Goal: Information Seeking & Learning: Find specific page/section

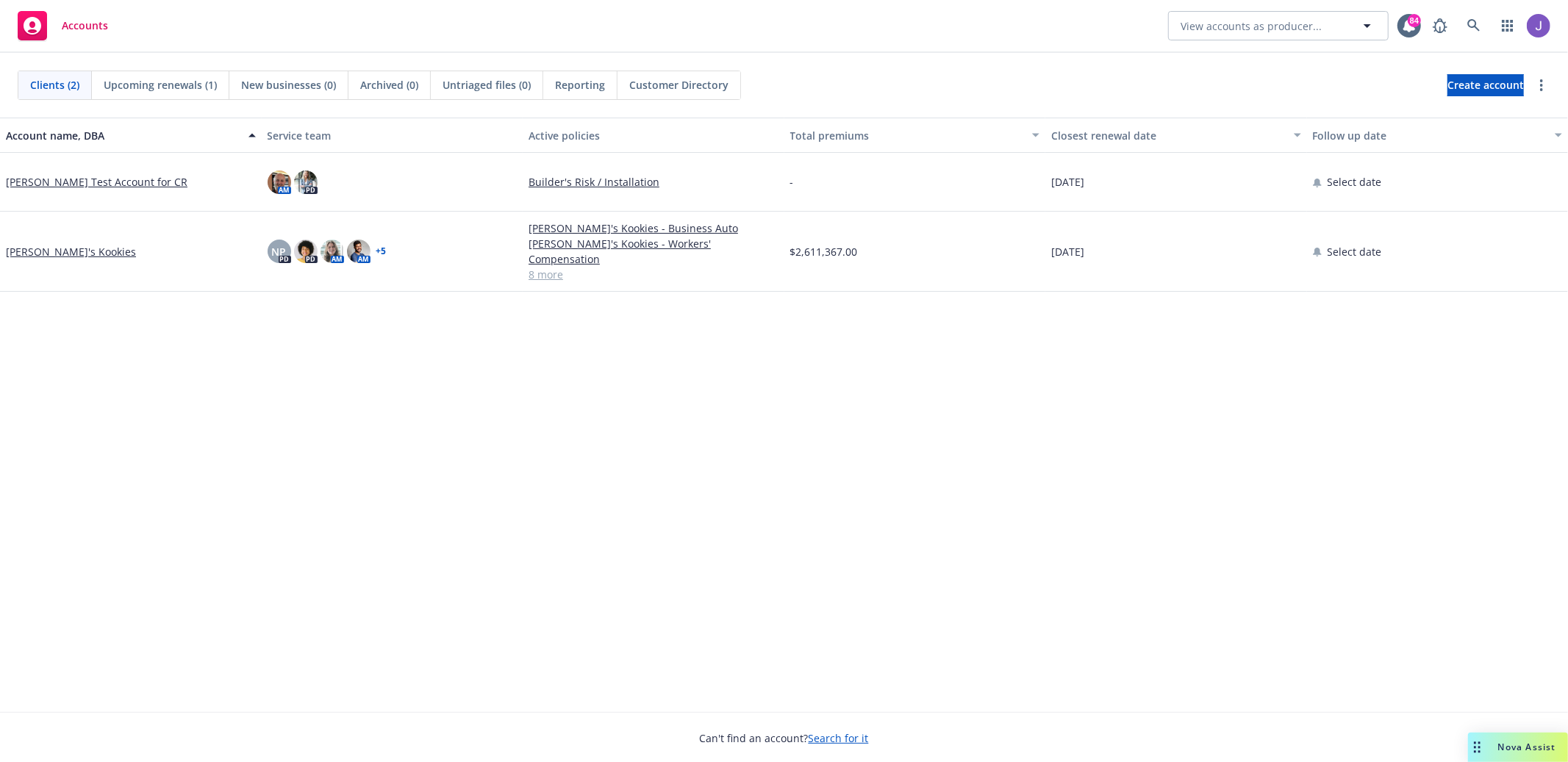
click at [74, 25] on span "Accounts" at bounding box center [85, 25] width 47 height 12
click at [298, 59] on div "Clients (2) Upcoming renewals (1) New businesses (0) Archived (0) Untriaged fil…" at bounding box center [784, 85] width 1568 height 65
click at [1474, 23] on icon at bounding box center [1474, 25] width 13 height 13
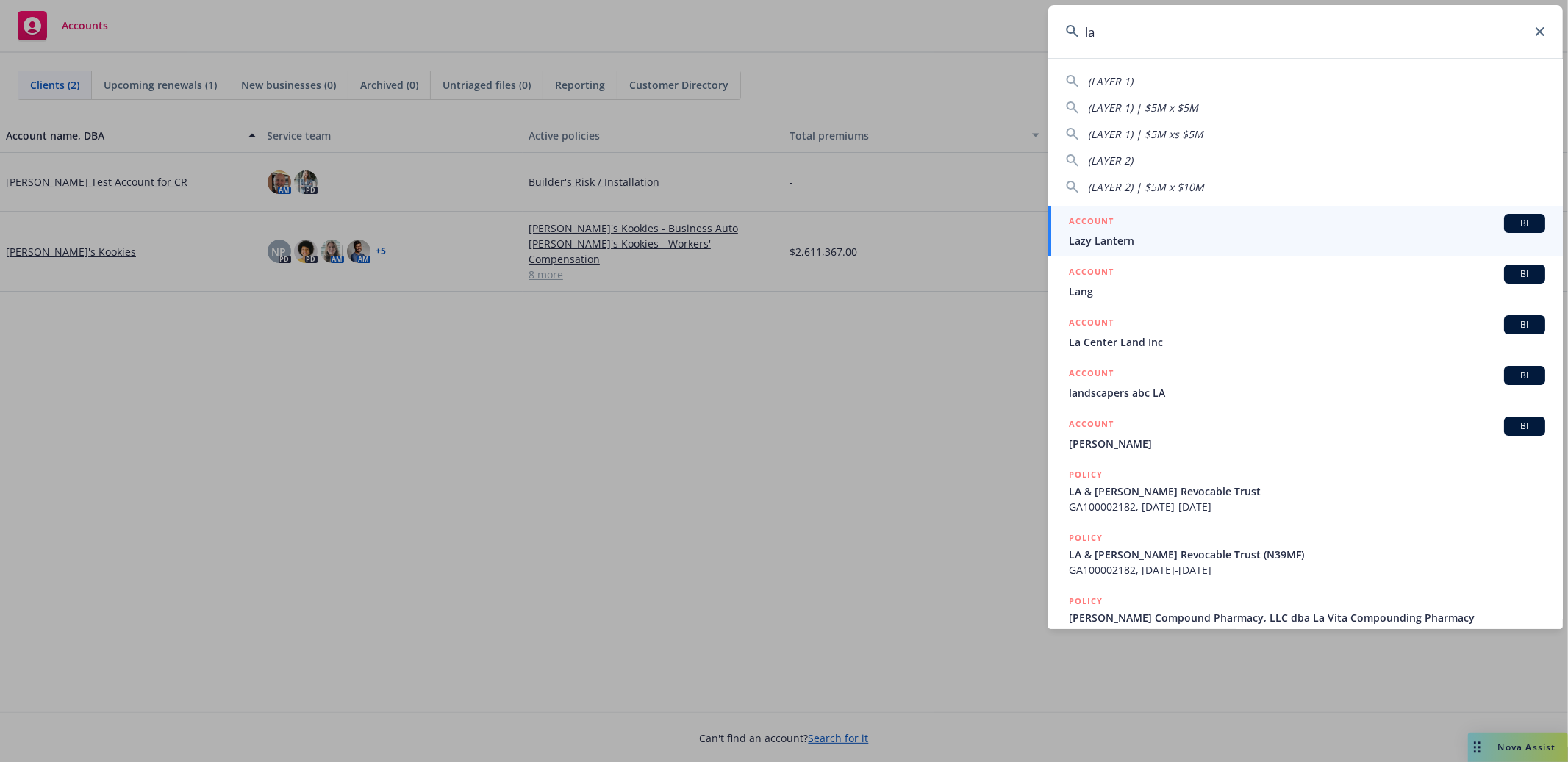
type input "[PERSON_NAME]"
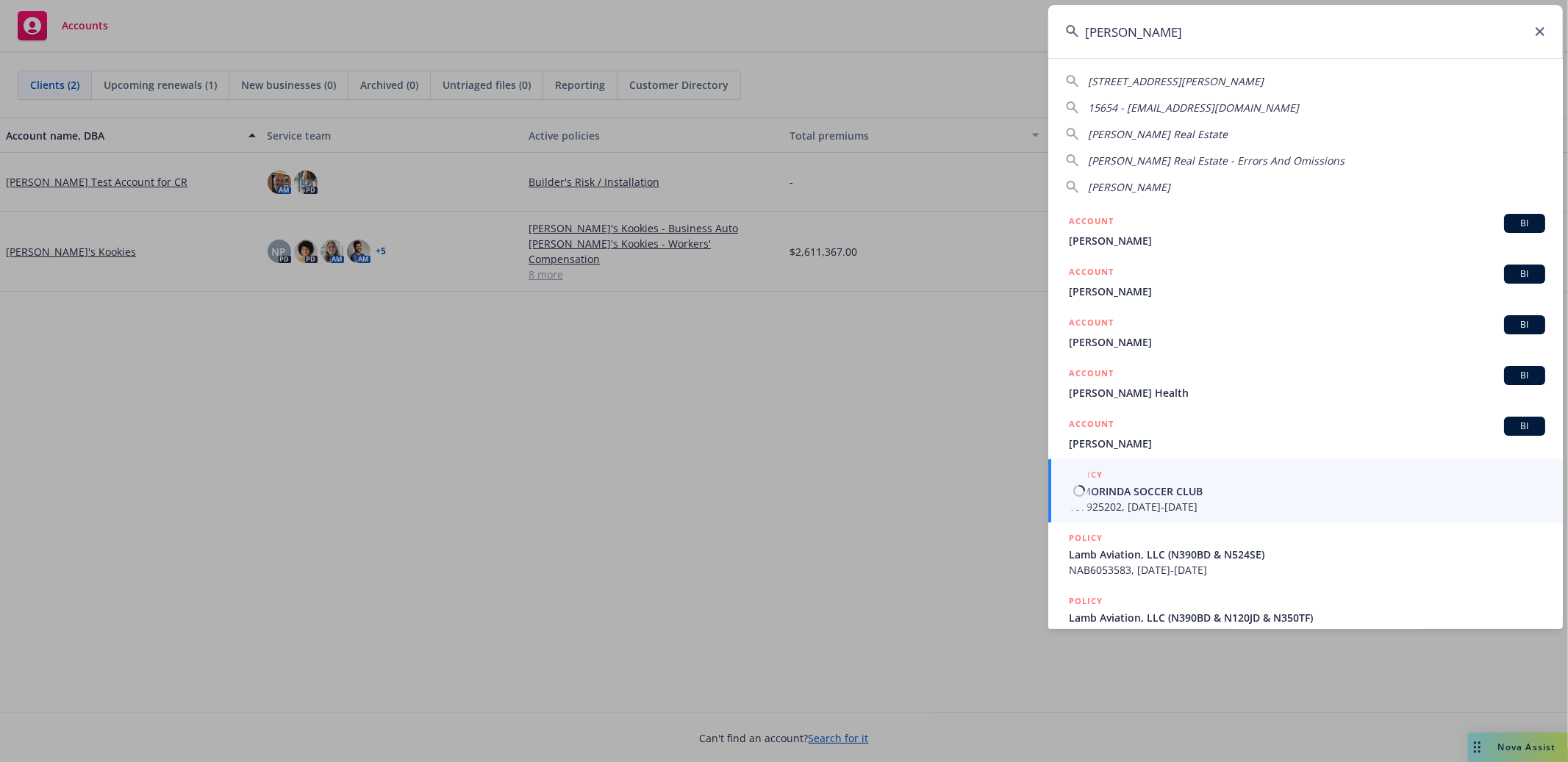
click at [1315, 482] on div "POLICY" at bounding box center [1307, 475] width 476 height 16
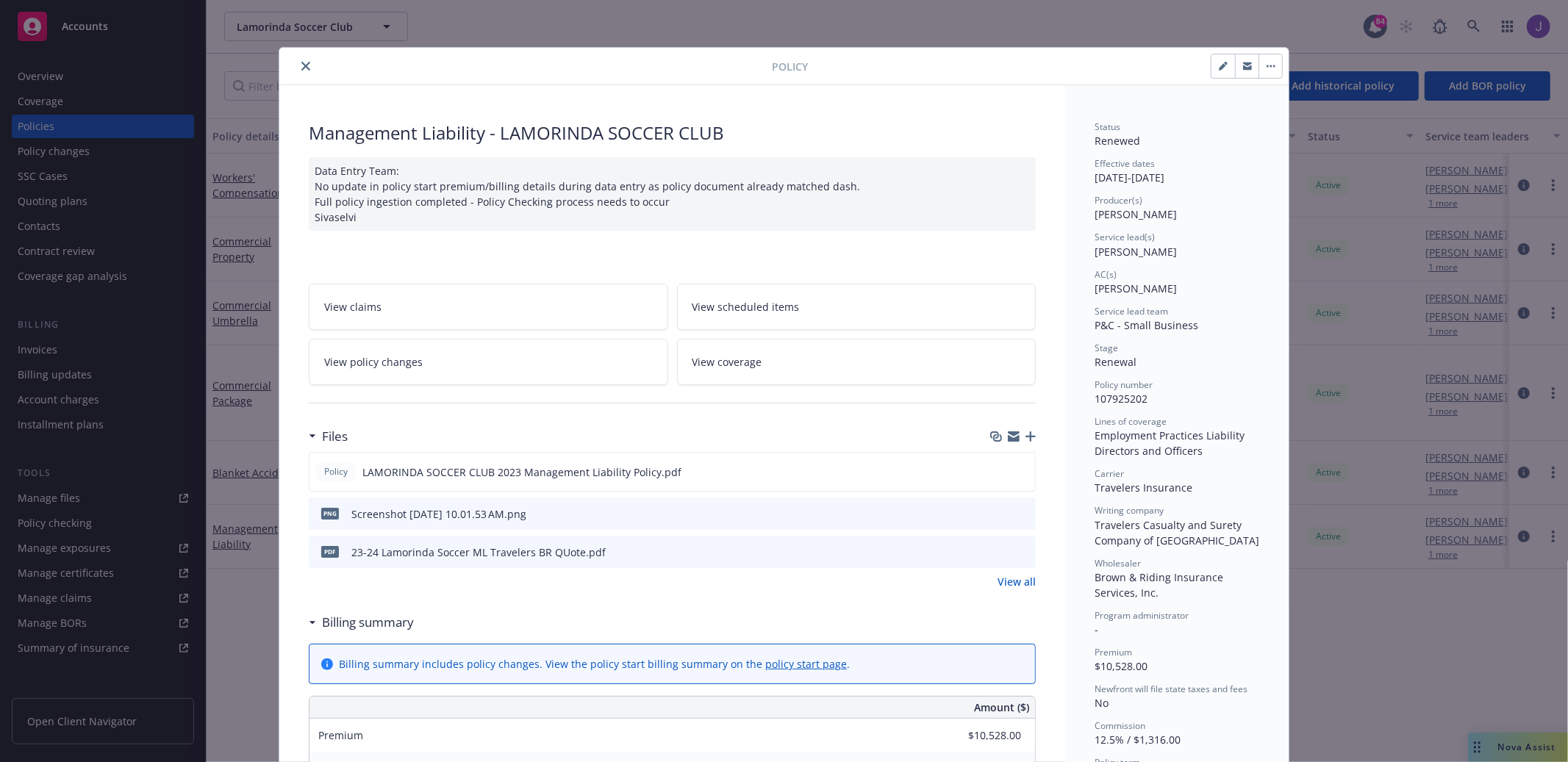
click at [301, 68] on button "close" at bounding box center [306, 66] width 18 height 18
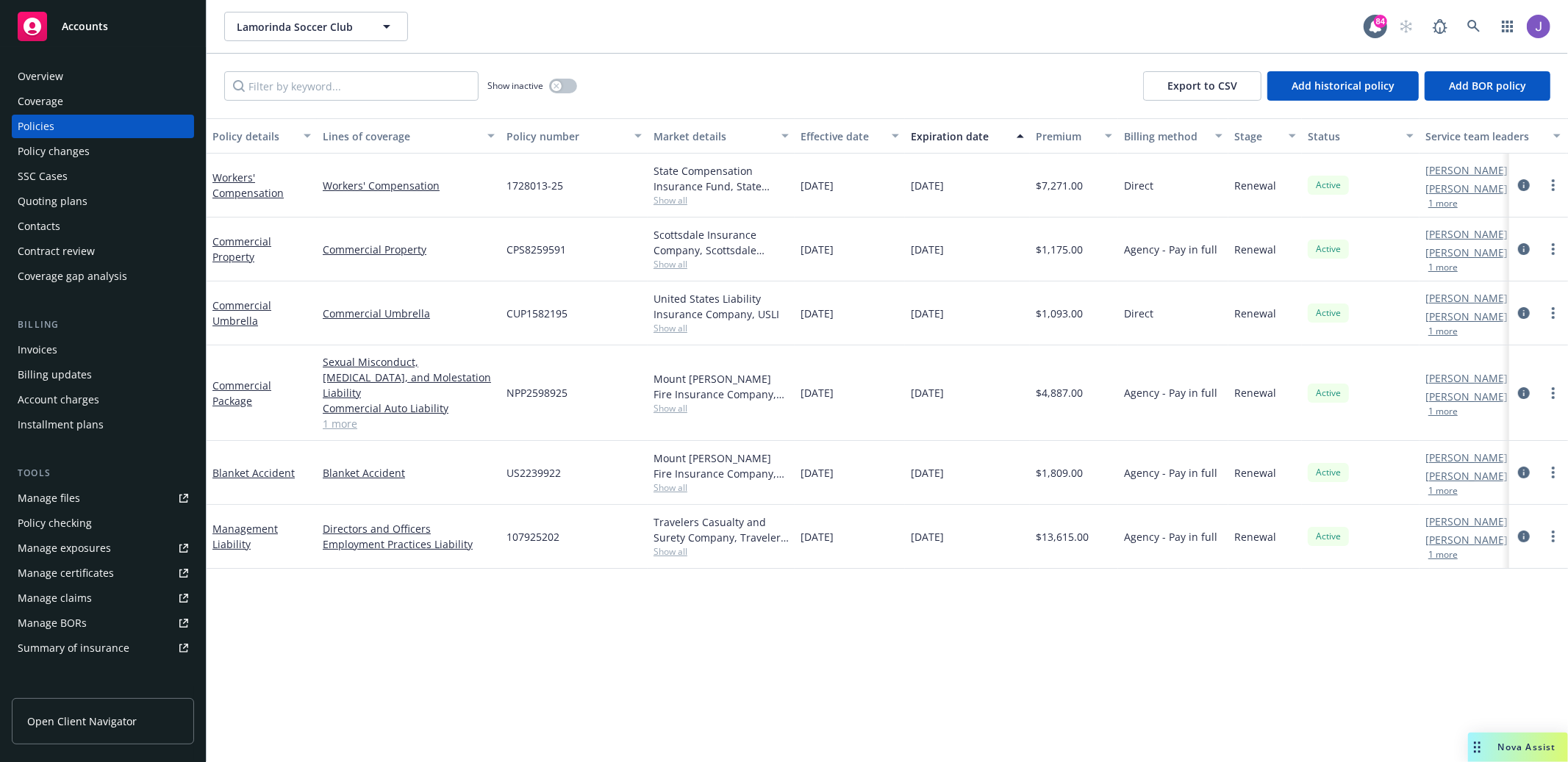
click at [136, 78] on div "Overview" at bounding box center [103, 76] width 170 height 23
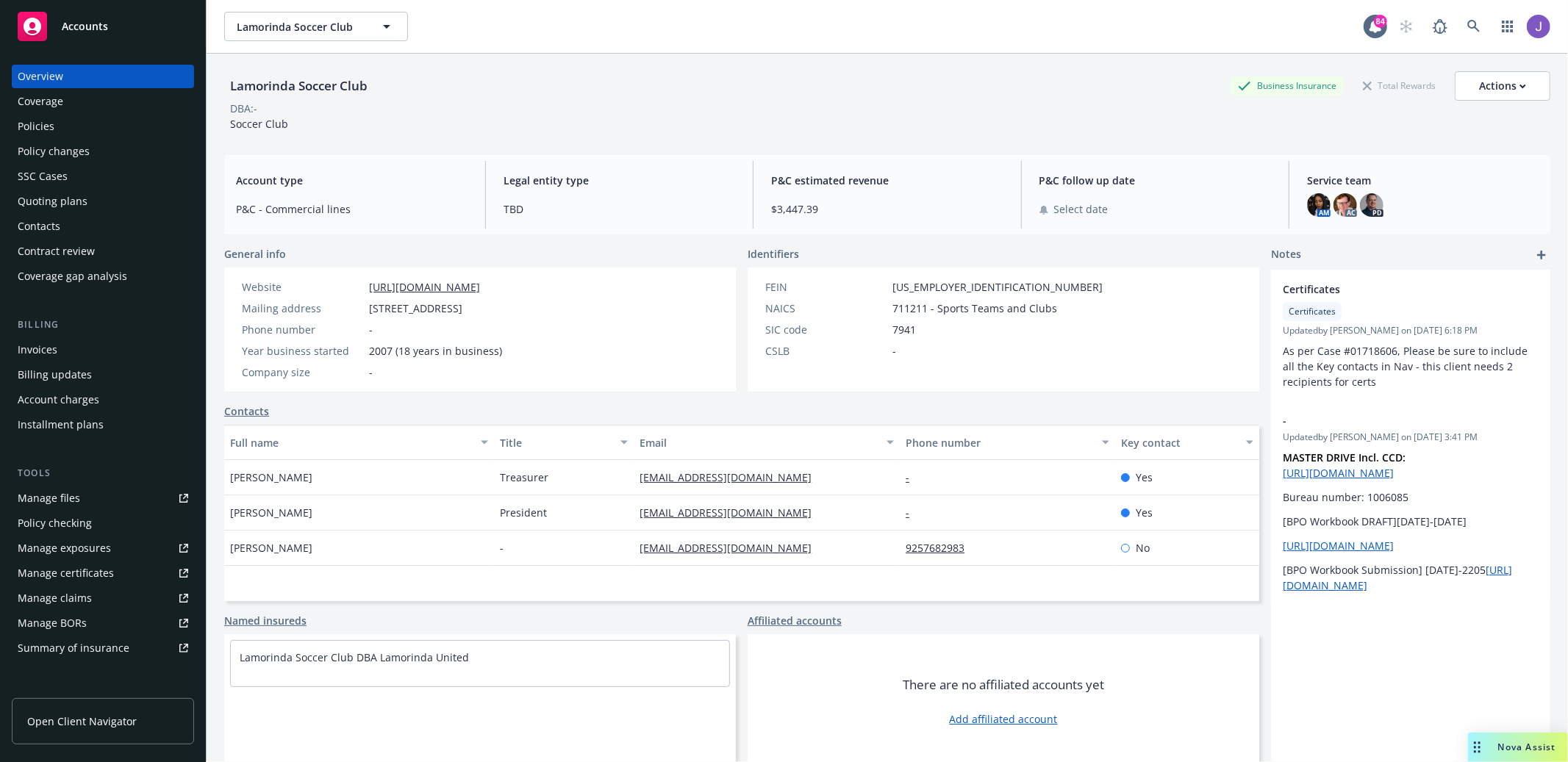
click at [136, 119] on div "Policies" at bounding box center [103, 126] width 170 height 23
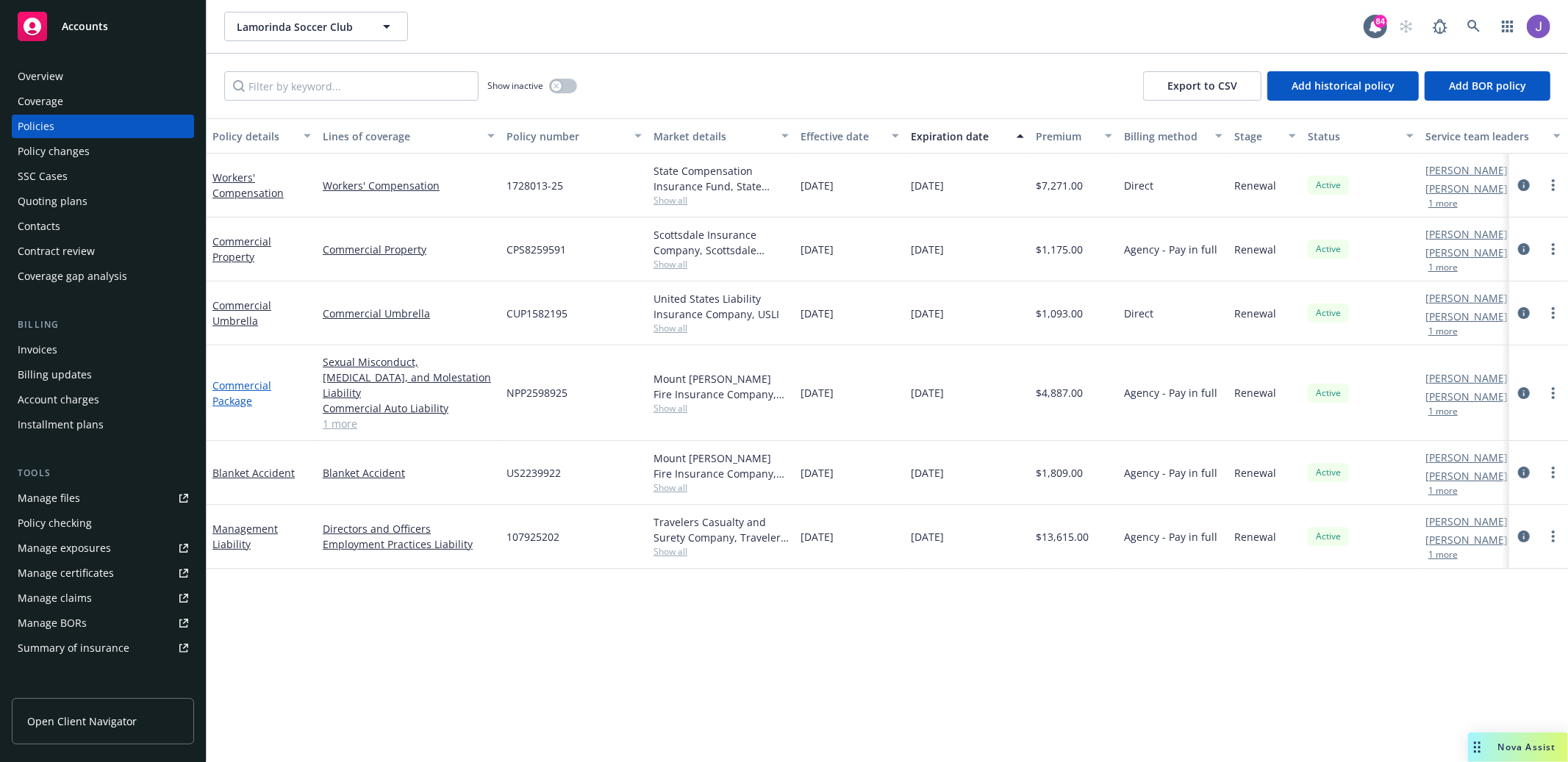
click at [261, 379] on link "Commercial Package" at bounding box center [242, 393] width 59 height 30
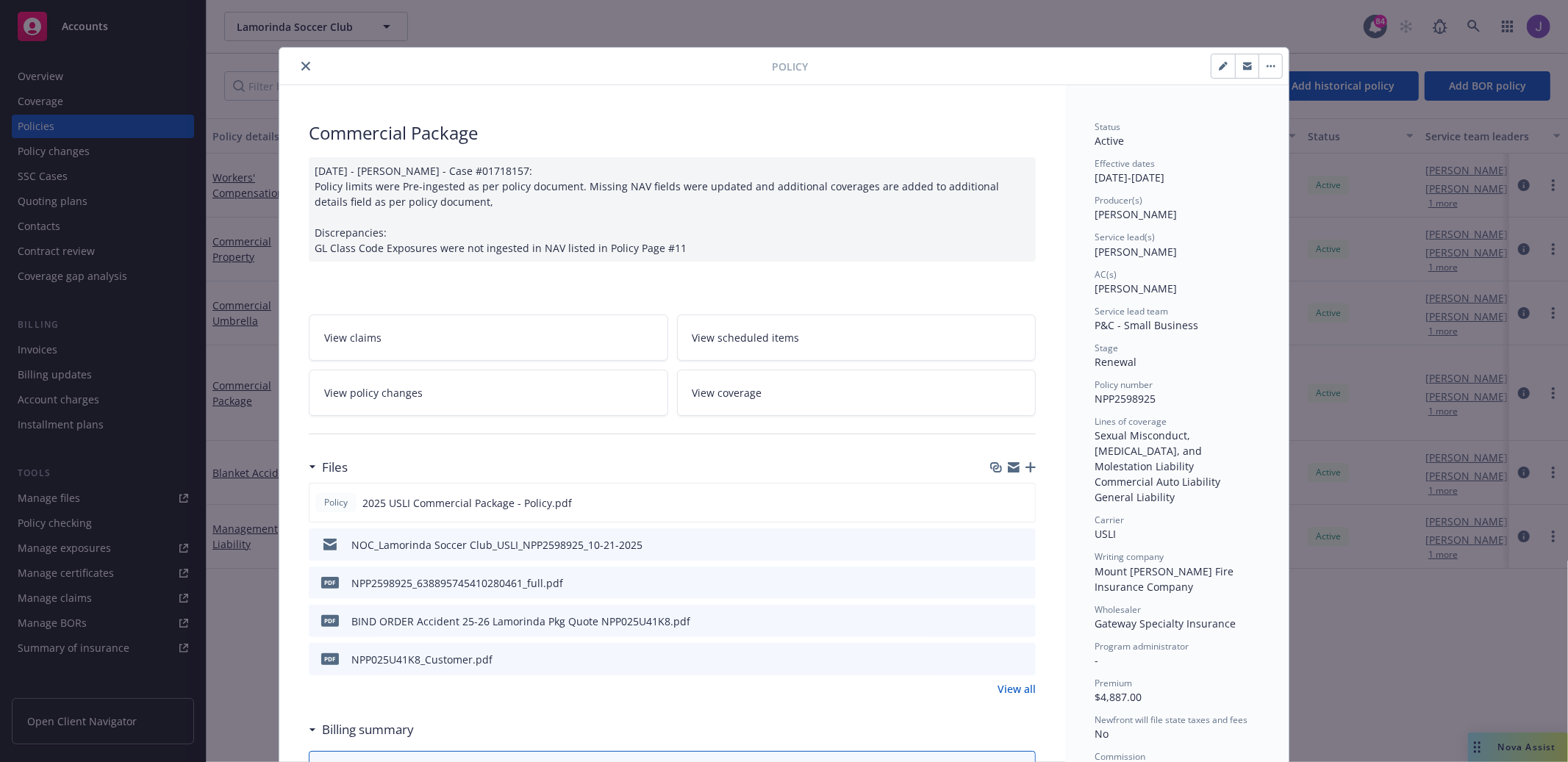
scroll to position [13, 0]
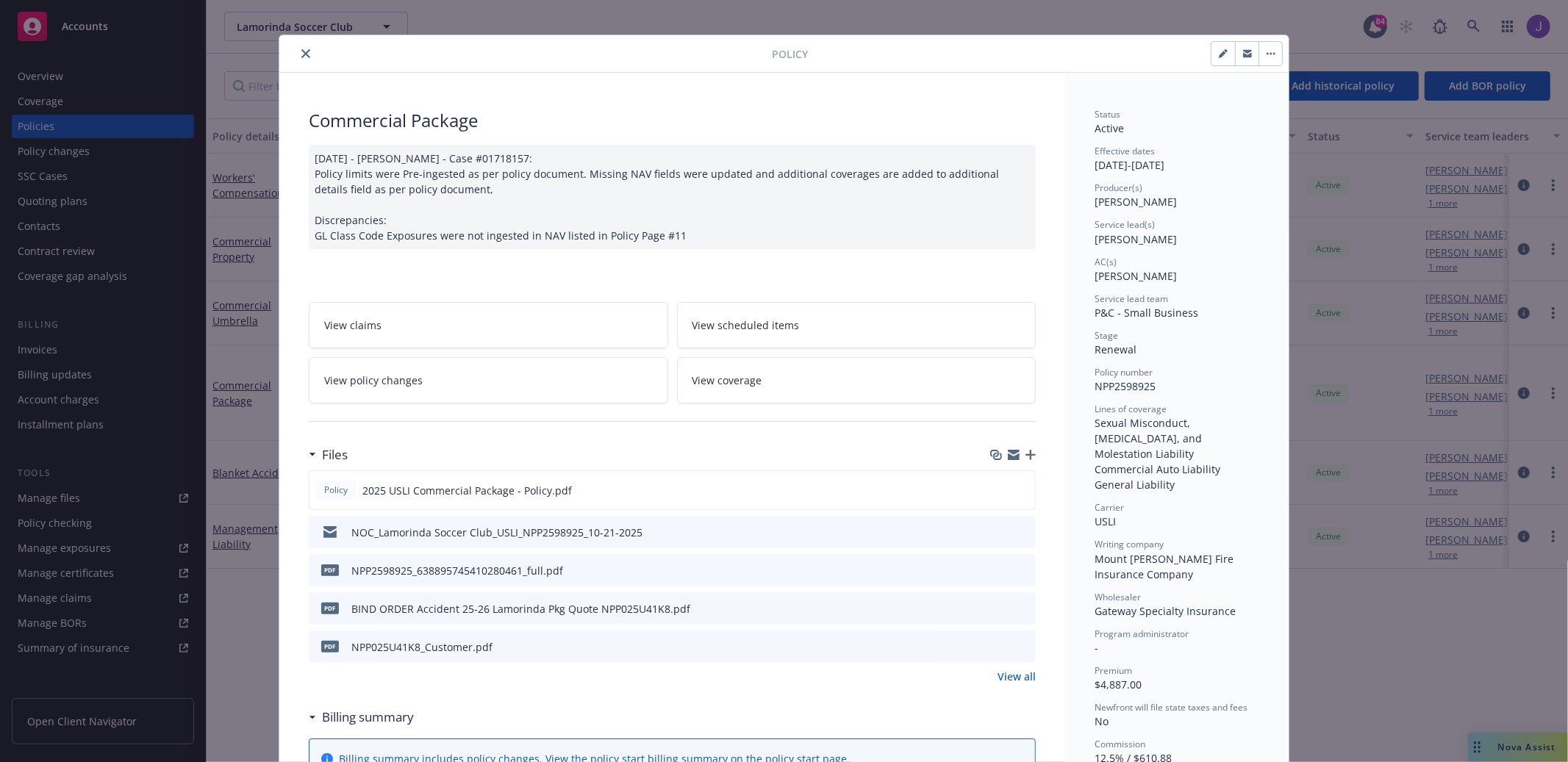
click at [296, 48] on div at bounding box center [528, 54] width 487 height 18
click at [303, 49] on icon "close" at bounding box center [306, 54] width 9 height 9
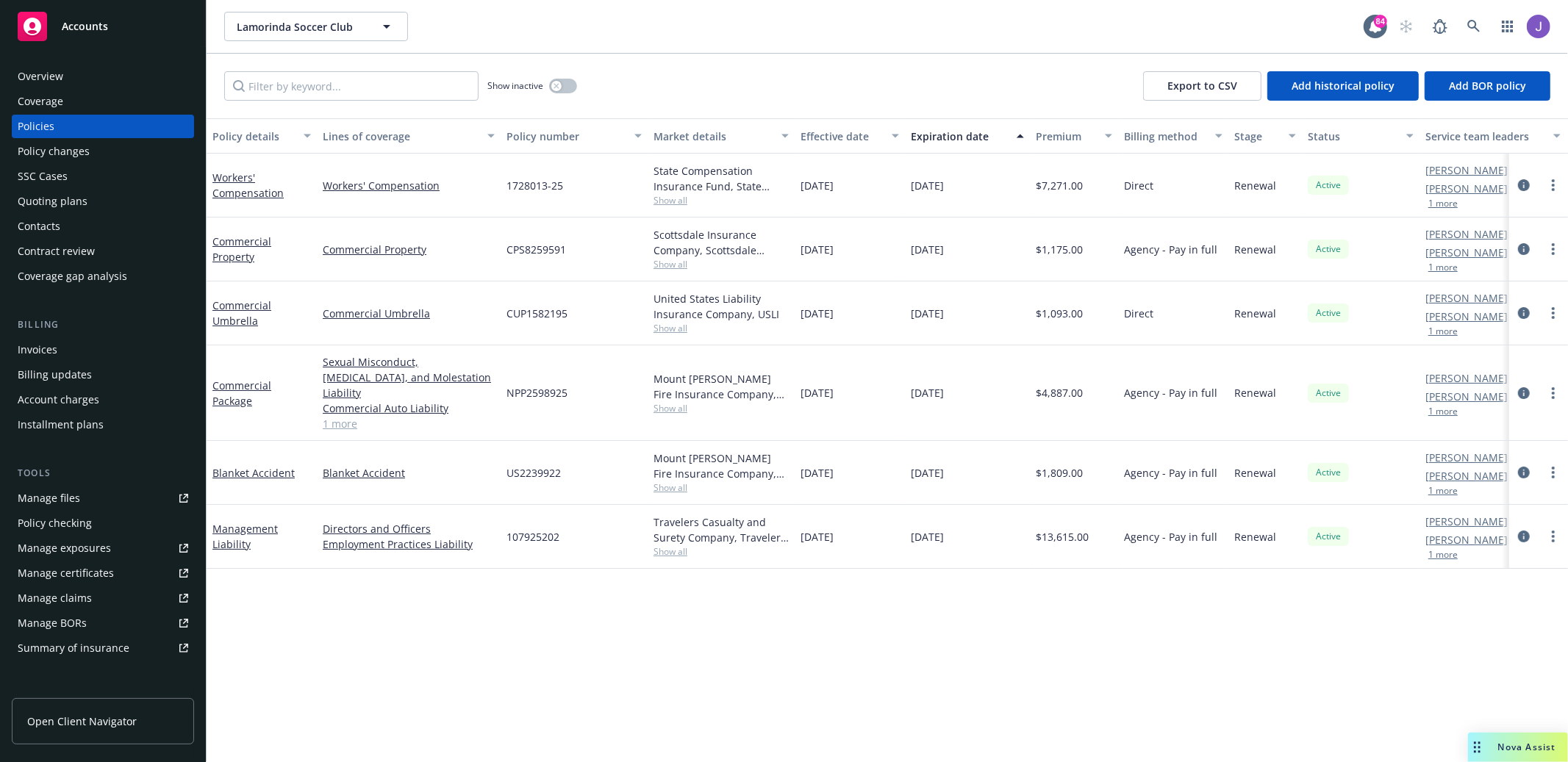
click at [102, 157] on div "Policy changes" at bounding box center [103, 152] width 170 height 23
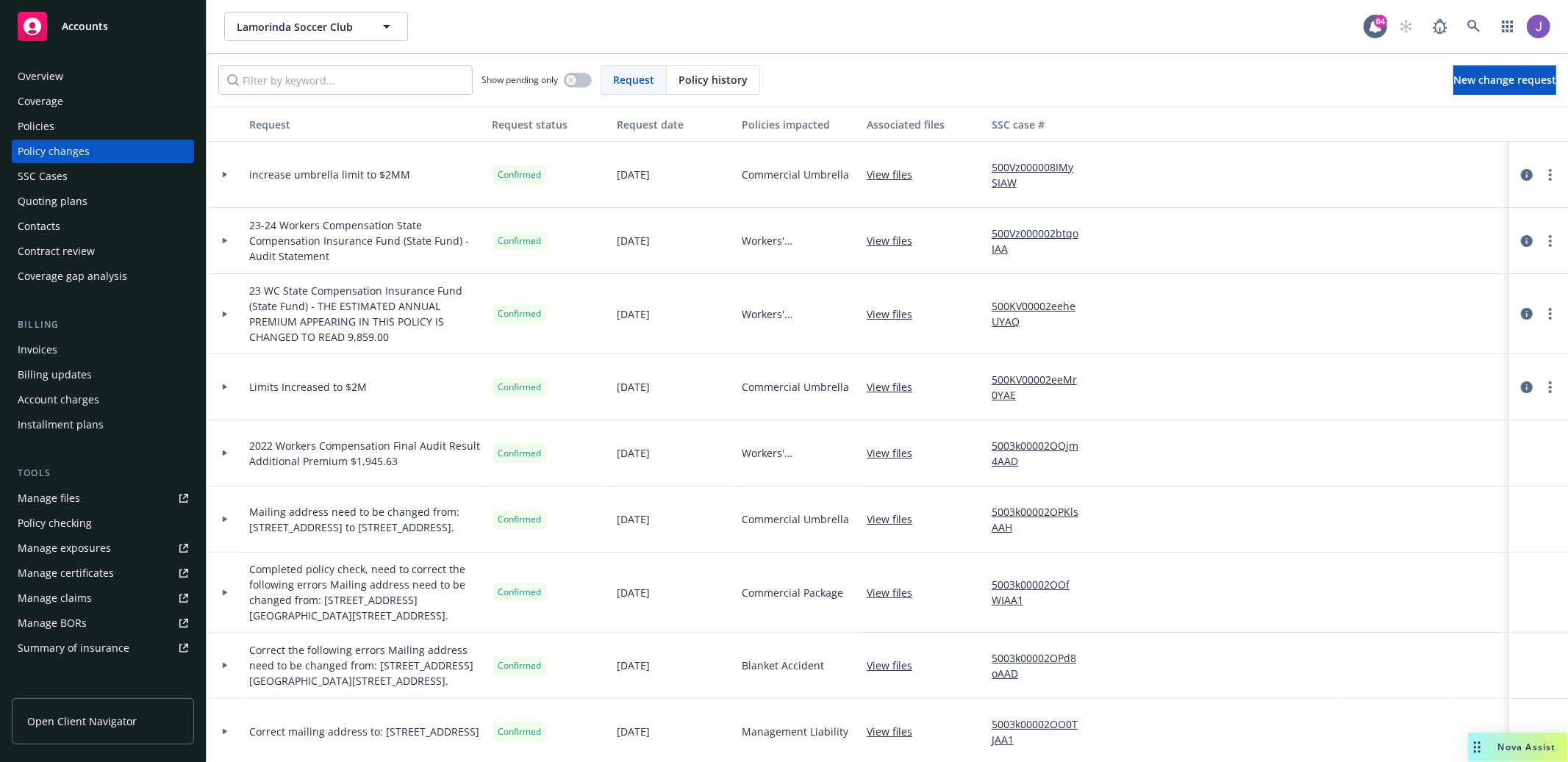
click at [92, 82] on div "Overview" at bounding box center [103, 76] width 170 height 23
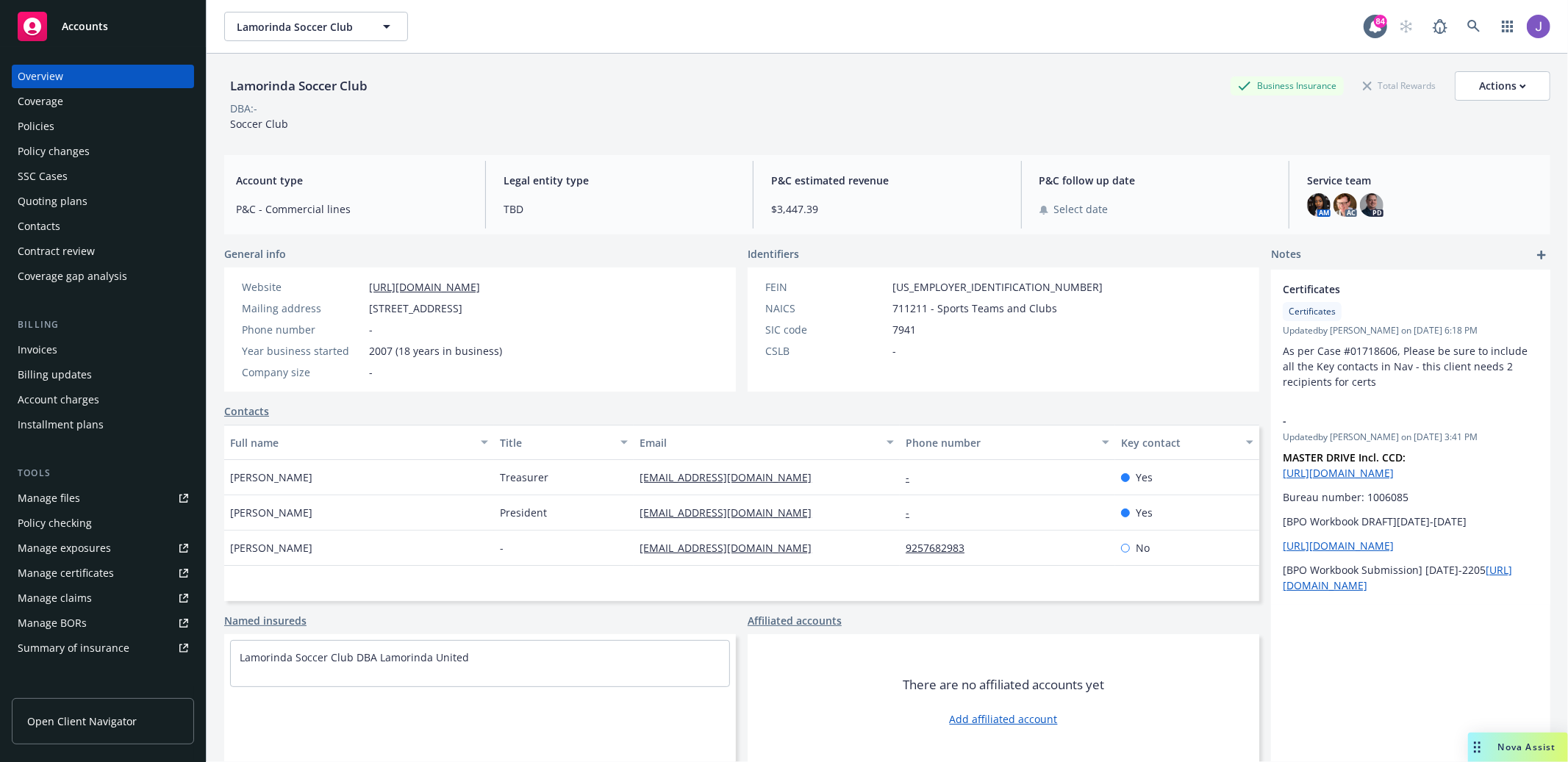
click at [38, 119] on div "Policies" at bounding box center [36, 126] width 37 height 23
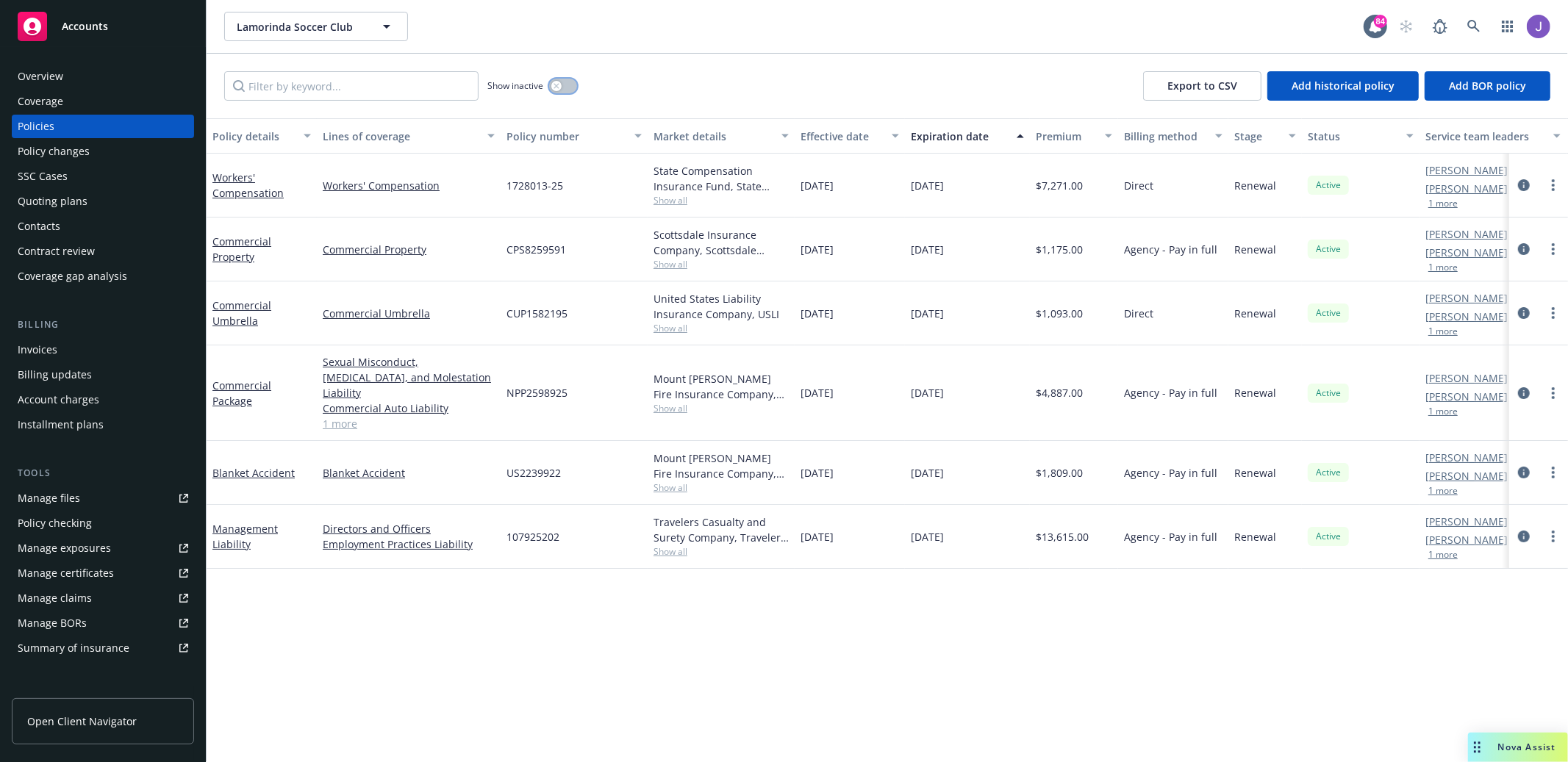
click at [572, 79] on button "button" at bounding box center [562, 86] width 28 height 14
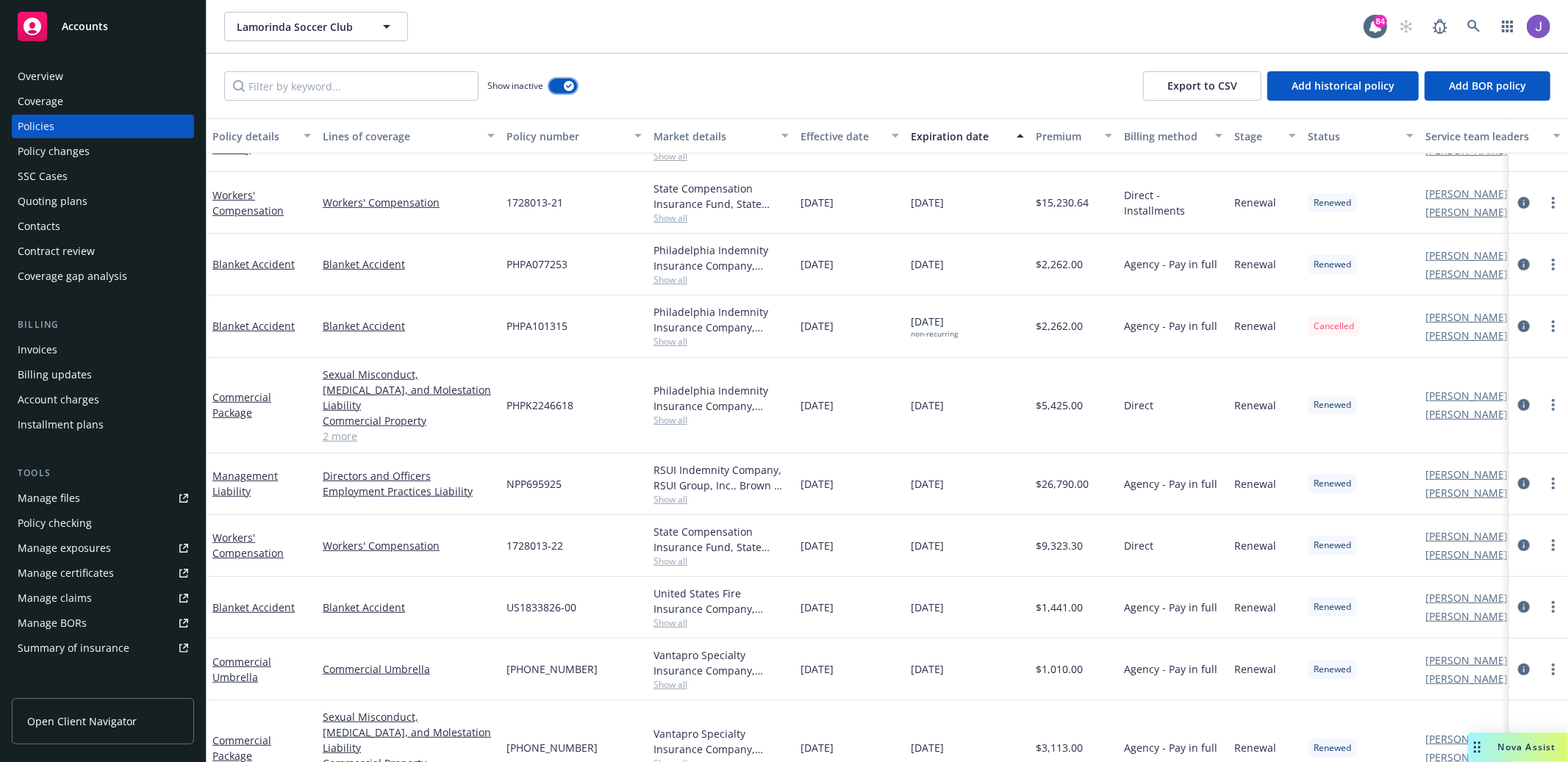
scroll to position [576, 0]
click at [557, 86] on button "button" at bounding box center [562, 86] width 28 height 14
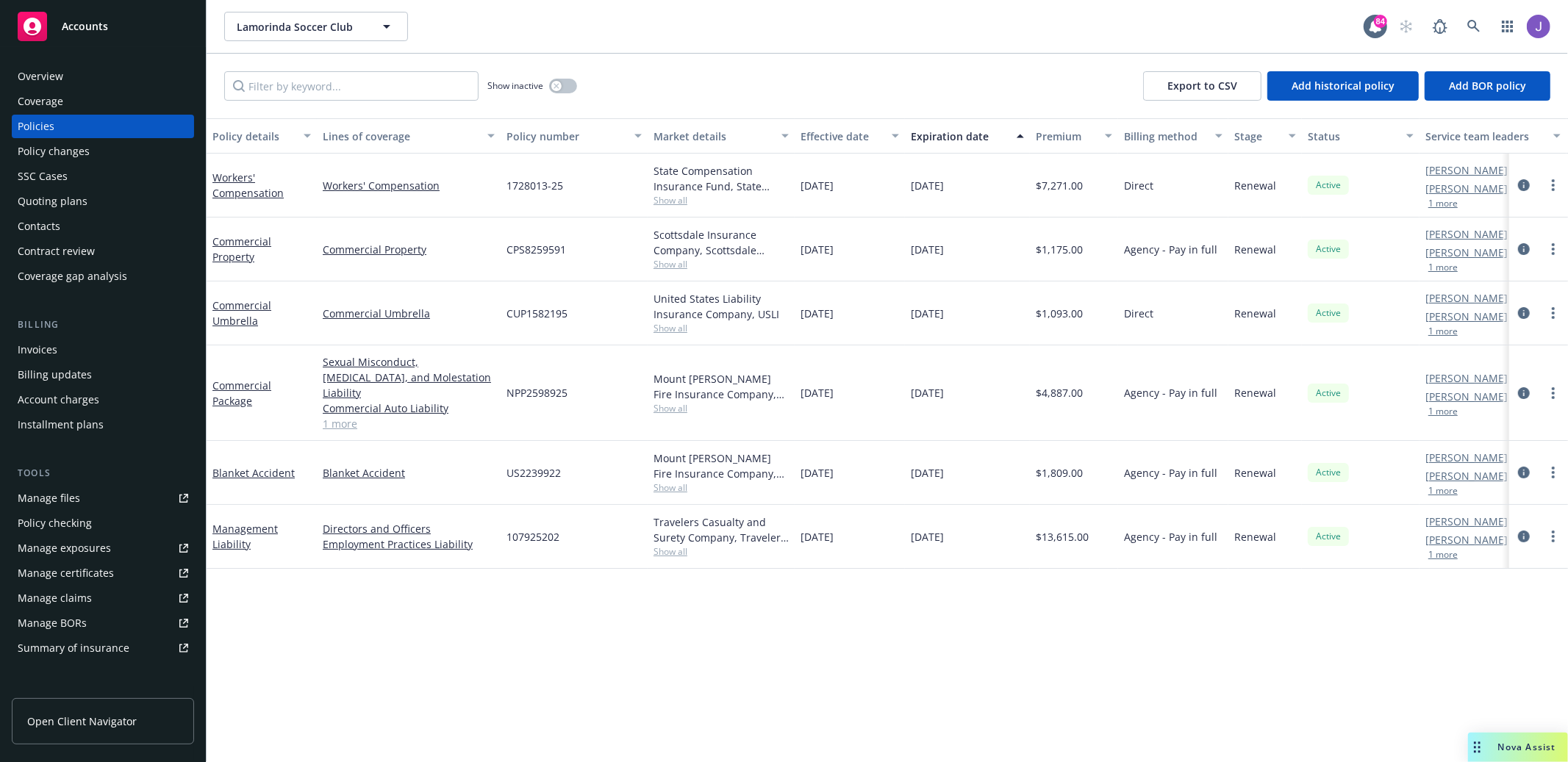
click at [652, 60] on div "Show inactive Export to CSV Add historical policy Add BOR policy" at bounding box center [887, 86] width 1362 height 65
click at [1481, 18] on link at bounding box center [1474, 26] width 30 height 30
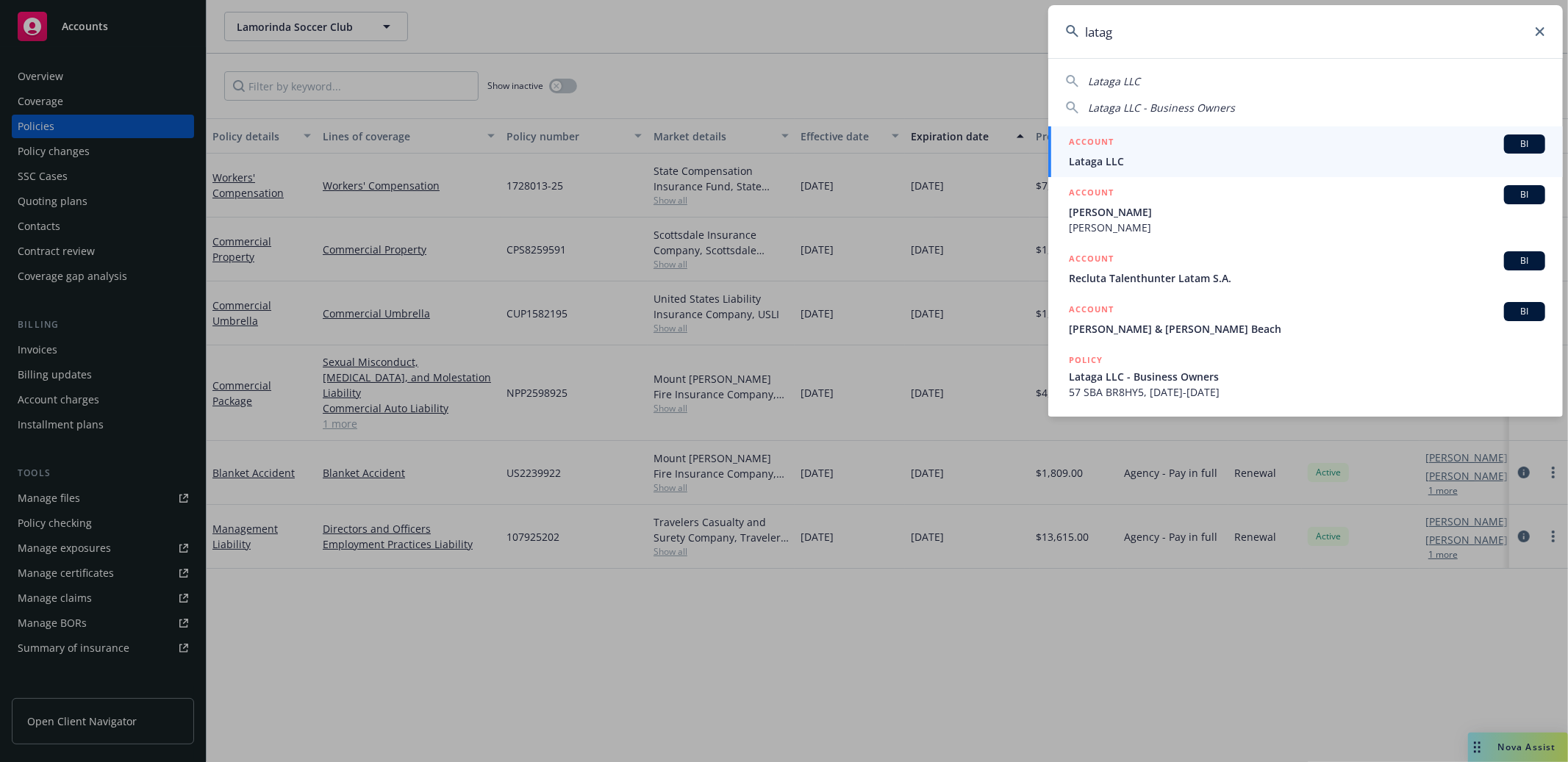
type input "lataga"
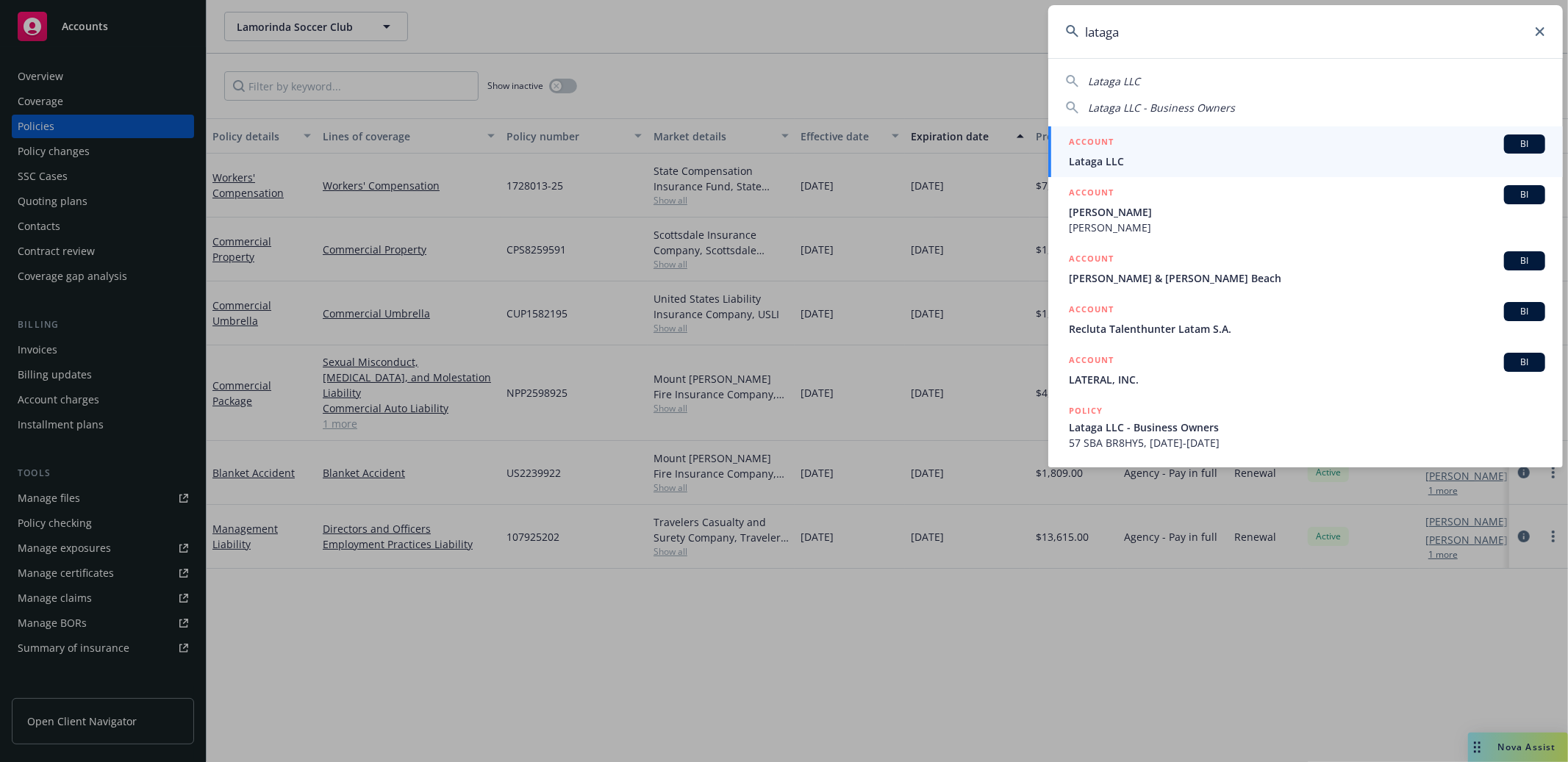
click at [1300, 150] on div "ACCOUNT BI" at bounding box center [1307, 143] width 476 height 19
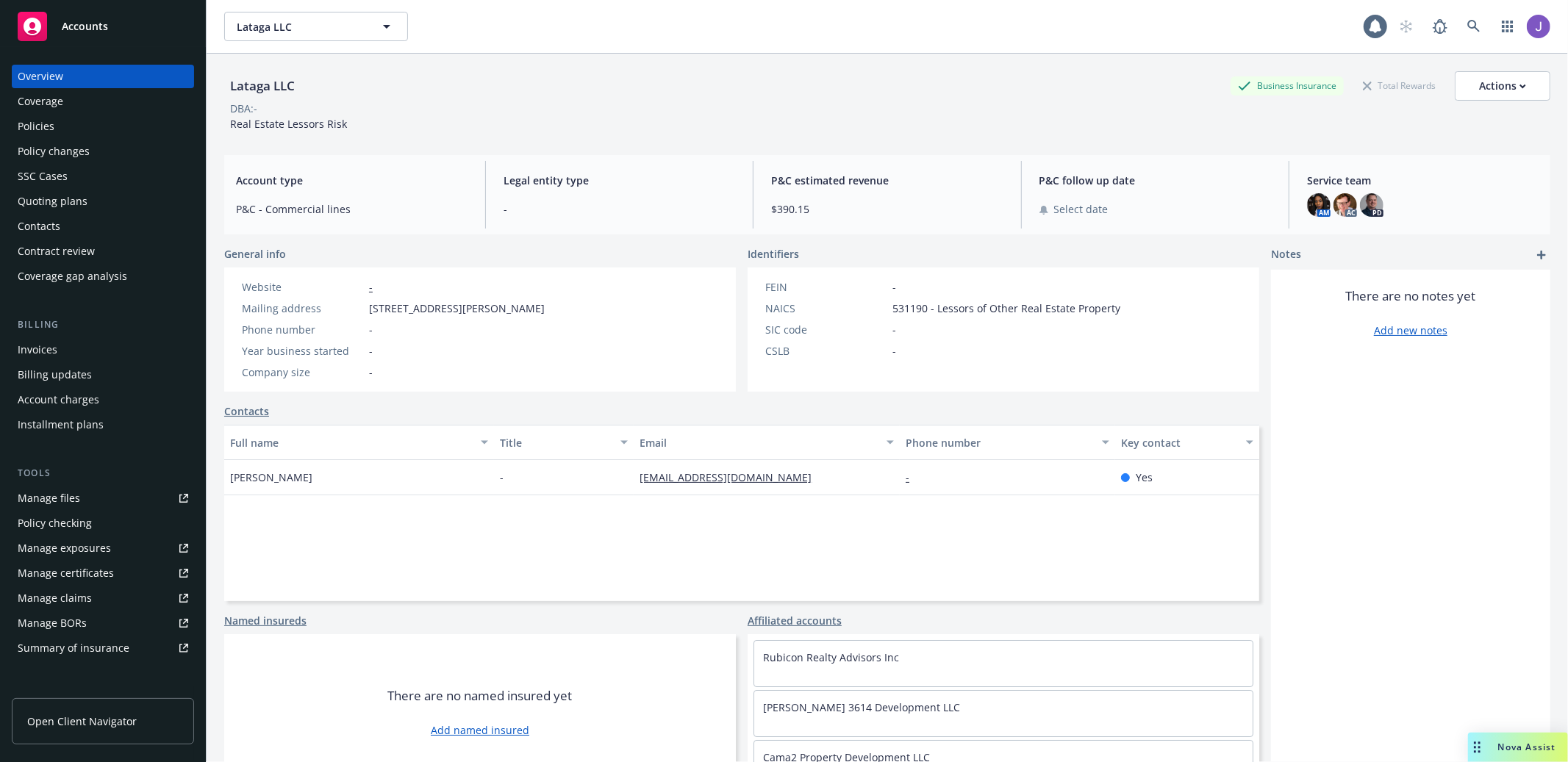
click at [76, 132] on div "Policies" at bounding box center [103, 126] width 170 height 23
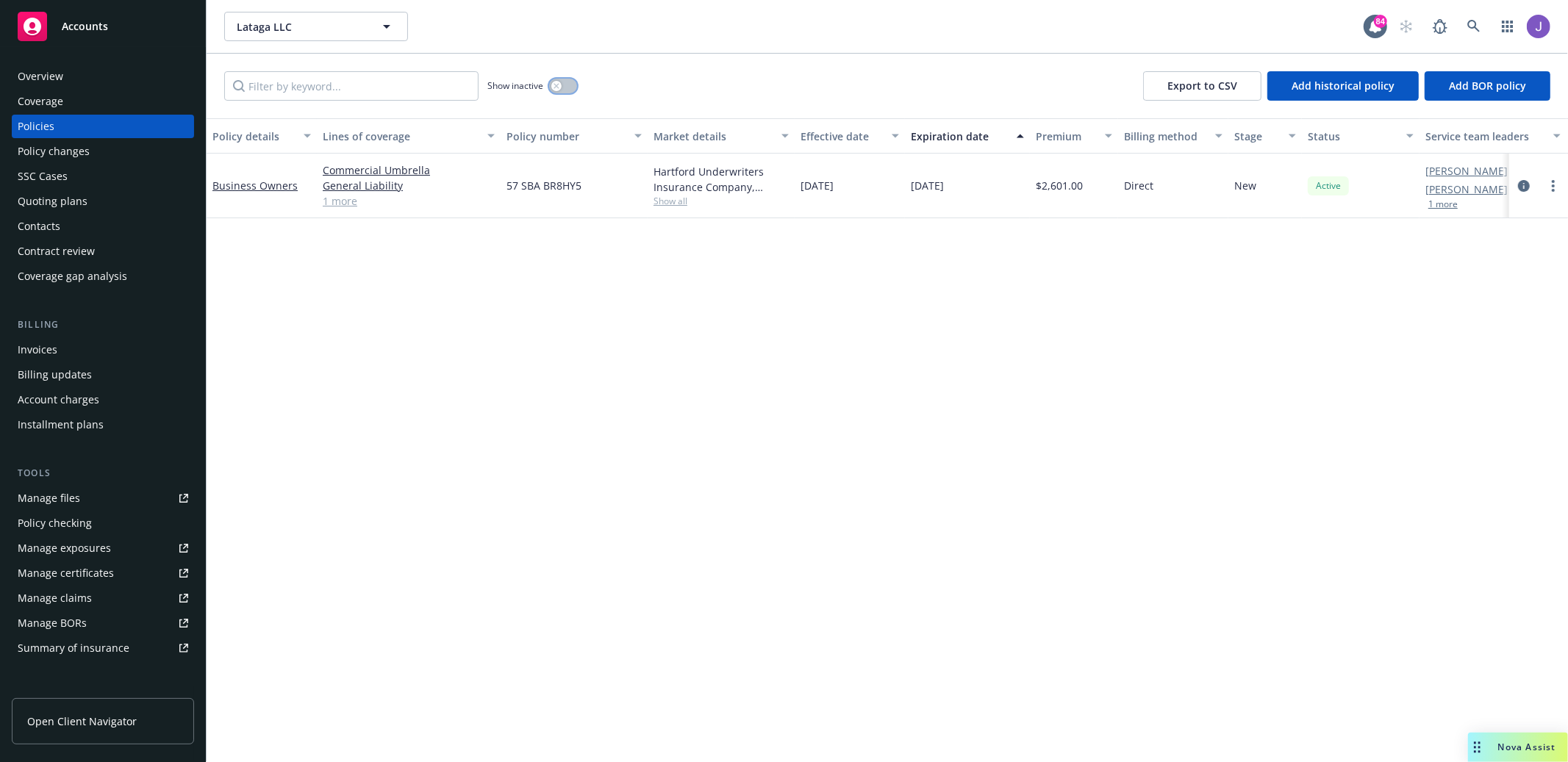
click at [559, 80] on button "button" at bounding box center [562, 86] width 28 height 14
click at [556, 79] on button "button" at bounding box center [562, 86] width 28 height 14
click at [567, 85] on button "button" at bounding box center [562, 86] width 28 height 14
click at [567, 85] on icon "button" at bounding box center [569, 85] width 6 height 4
click at [341, 199] on link "1 more" at bounding box center [409, 201] width 172 height 15
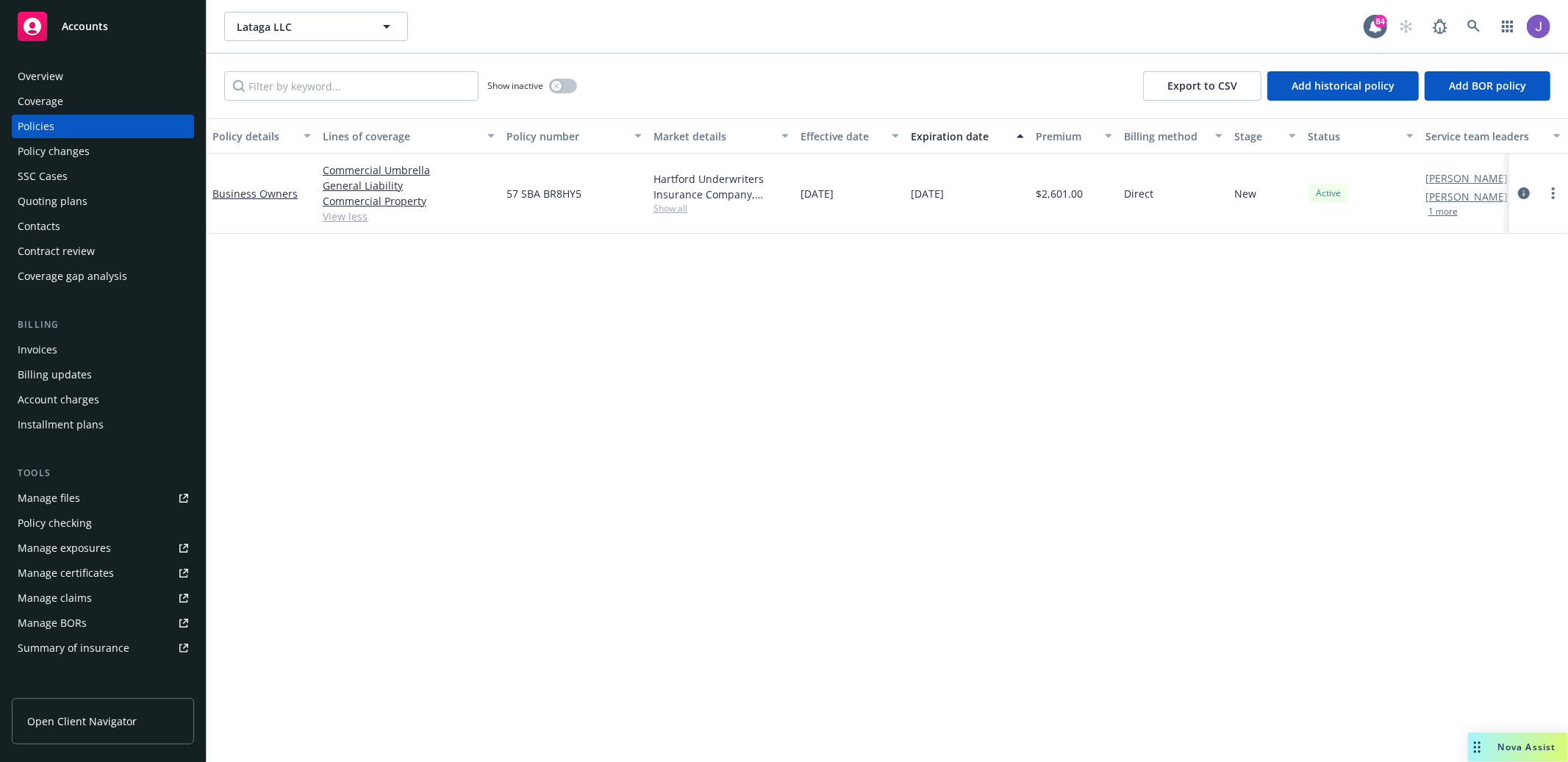
click at [96, 75] on div "Overview" at bounding box center [103, 76] width 170 height 23
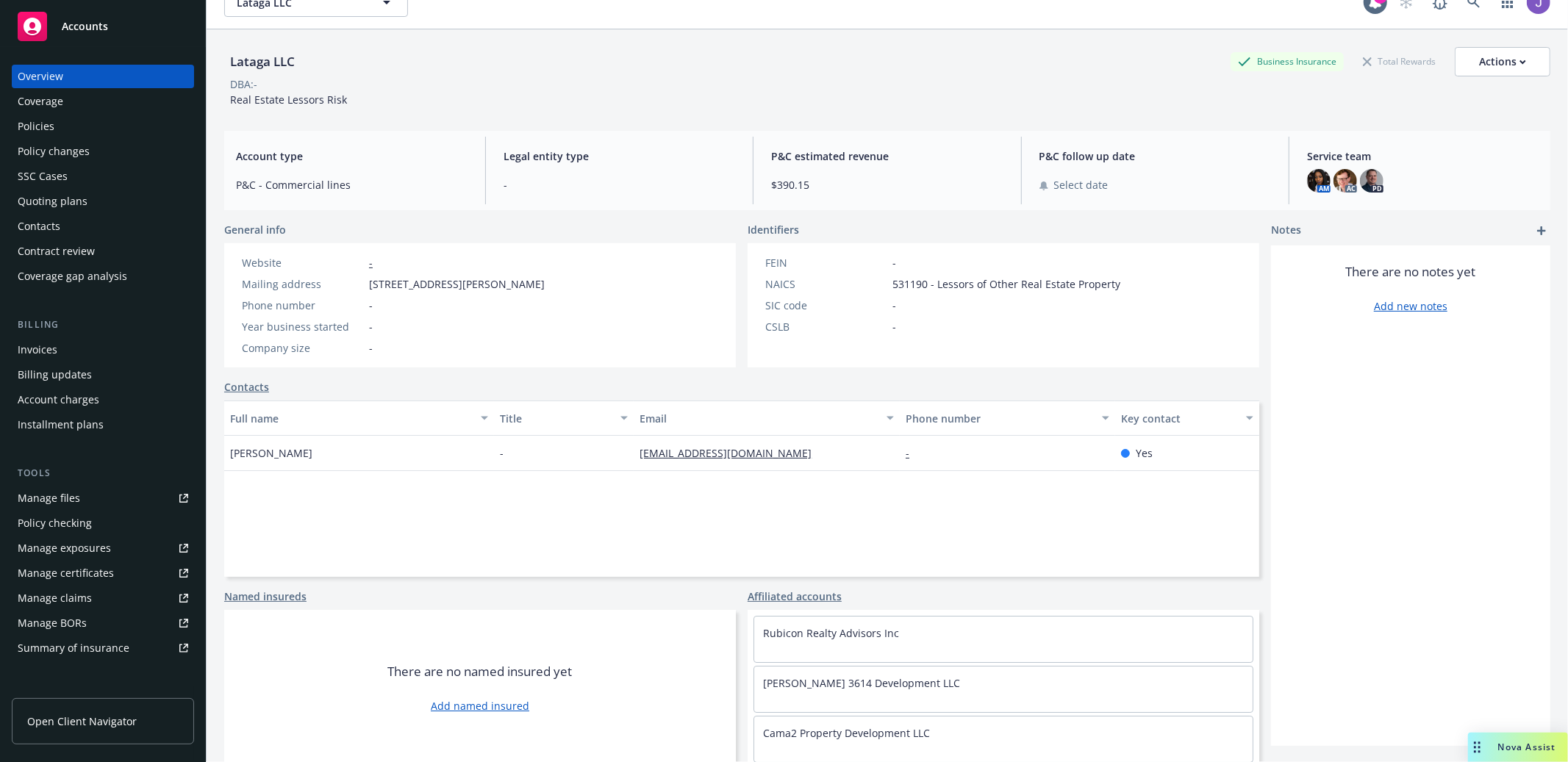
scroll to position [54, 0]
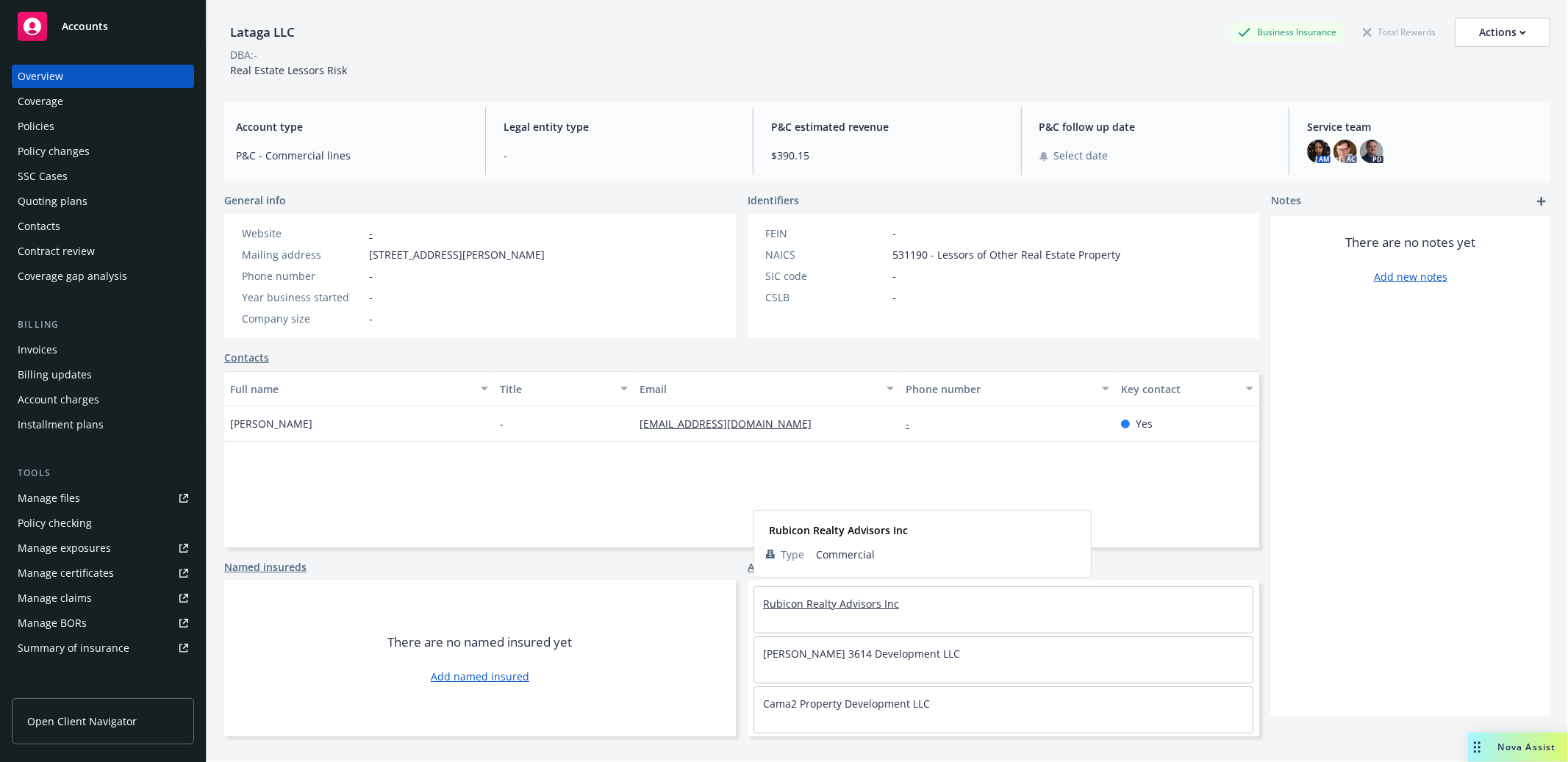
click at [823, 602] on link "Rubicon Realty Advisors Inc" at bounding box center [832, 604] width 136 height 14
click at [130, 121] on div "Policies" at bounding box center [103, 126] width 170 height 23
